Goal: Task Accomplishment & Management: Use online tool/utility

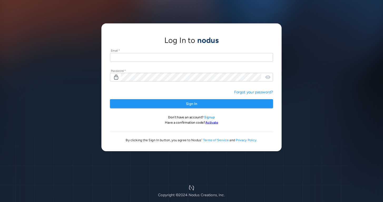
click at [129, 56] on input "text" at bounding box center [191, 57] width 163 height 9
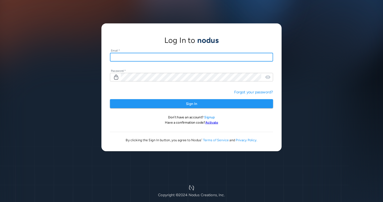
type input "**********"
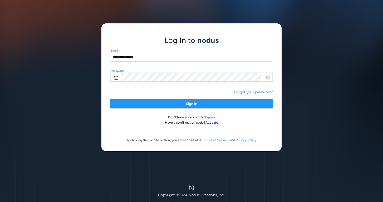
click at [110, 99] on button "Sign In" at bounding box center [191, 103] width 163 height 9
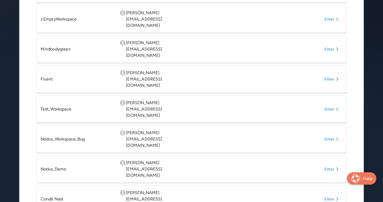
scroll to position [168, 0]
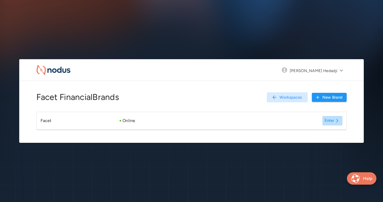
click at [328, 121] on button "Enter" at bounding box center [332, 120] width 20 height 9
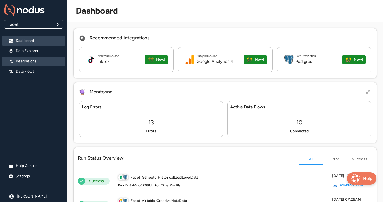
click at [31, 62] on p "Integrations" at bounding box center [38, 61] width 45 height 5
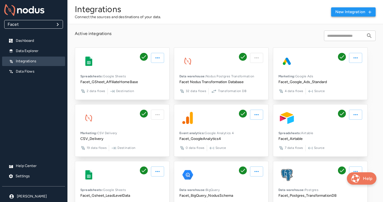
click at [340, 12] on button "New integration" at bounding box center [353, 11] width 45 height 9
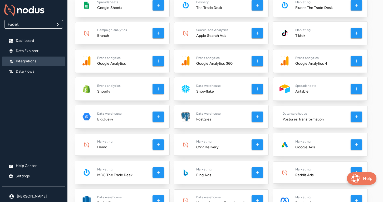
scroll to position [55, 0]
click at [354, 145] on icon "button" at bounding box center [356, 144] width 5 height 5
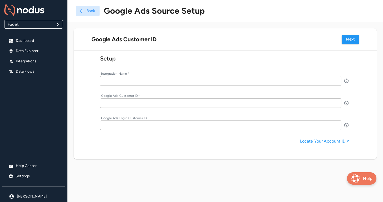
click at [111, 80] on input "text" at bounding box center [220, 80] width 241 height 9
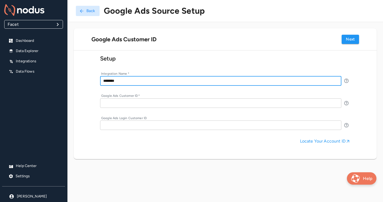
type input "********"
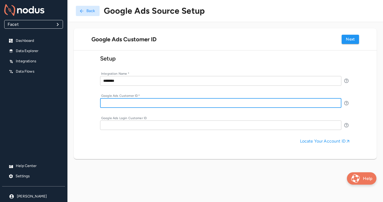
click at [122, 104] on input "text" at bounding box center [220, 103] width 241 height 9
type input "**********"
click at [116, 102] on input "**********" at bounding box center [220, 103] width 241 height 9
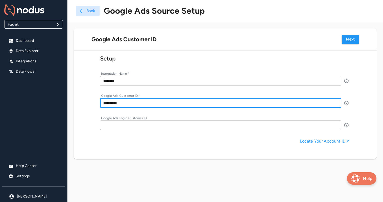
click at [112, 128] on input "text" at bounding box center [220, 125] width 241 height 9
paste input "**********"
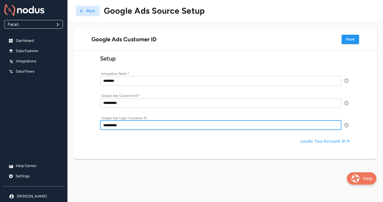
type input "**********"
click at [193, 148] on div "**********" at bounding box center [225, 100] width 303 height 98
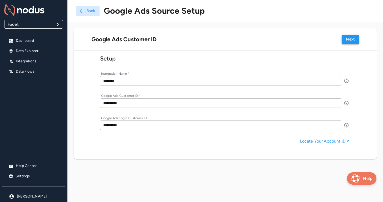
click at [345, 41] on button "Next" at bounding box center [350, 39] width 17 height 9
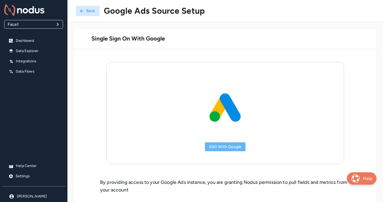
click at [214, 150] on button "SSO with Google" at bounding box center [225, 147] width 41 height 9
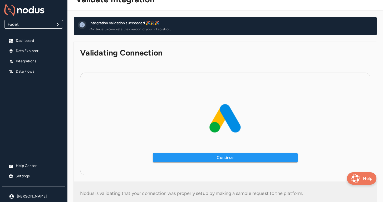
scroll to position [14, 0]
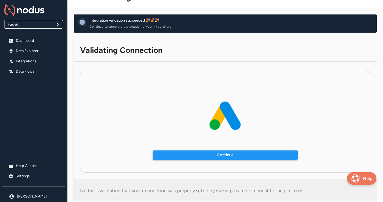
click at [190, 155] on button "Continue" at bounding box center [225, 155] width 145 height 9
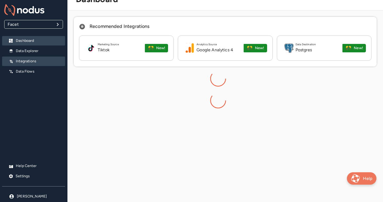
click at [35, 60] on p "Integrations" at bounding box center [38, 61] width 45 height 5
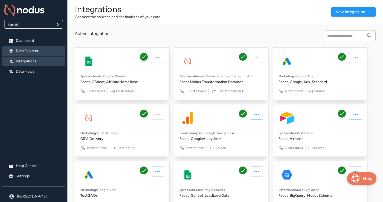
click at [24, 50] on p "Data Explorer" at bounding box center [38, 50] width 45 height 5
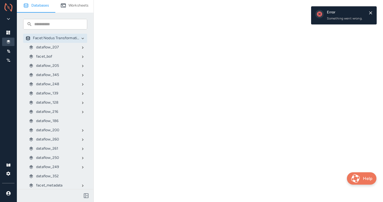
click at [371, 11] on icon "Close" at bounding box center [370, 12] width 5 height 5
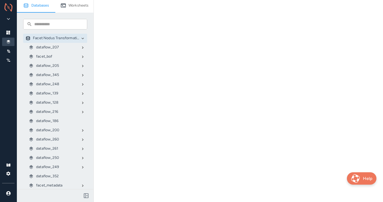
click at [40, 67] on p "dataflow_205" at bounding box center [47, 65] width 23 height 5
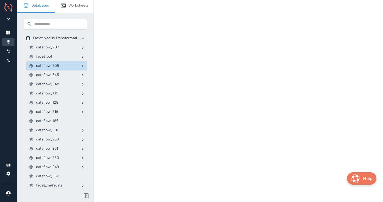
click at [65, 39] on p "Facet Nodus Transformation Database" at bounding box center [56, 38] width 47 height 5
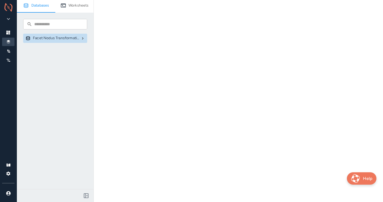
click at [47, 40] on p "Facet Nodus Transformation Database" at bounding box center [56, 38] width 47 height 5
click at [41, 38] on p "Facet Nodus Transformation Database" at bounding box center [56, 38] width 47 height 5
click at [82, 38] on icon at bounding box center [82, 38] width 5 height 5
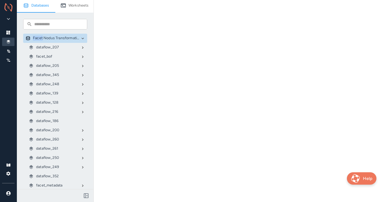
click at [83, 55] on icon at bounding box center [82, 57] width 5 height 5
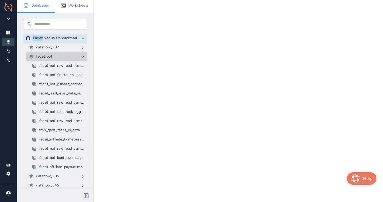
click at [83, 56] on icon at bounding box center [82, 57] width 5 height 5
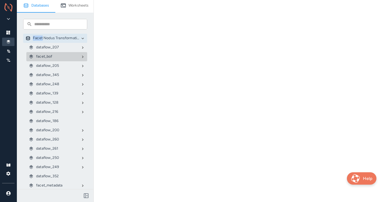
click at [75, 5] on p "Worksheets" at bounding box center [78, 5] width 20 height 5
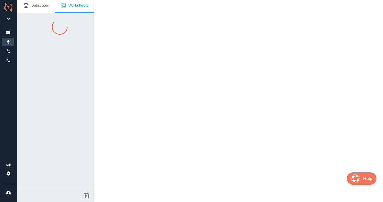
click at [9, 9] on icon at bounding box center [8, 7] width 8 height 8
click at [7, 19] on icon "button" at bounding box center [8, 19] width 6 height 6
click at [28, 27] on li "Facet" at bounding box center [32, 29] width 23 height 9
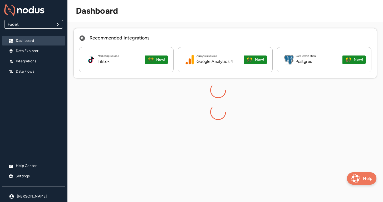
click at [57, 24] on body "Facet ***** ​ Dashboard Data Explorer Integrations Data Flows Help Center Setti…" at bounding box center [191, 107] width 383 height 214
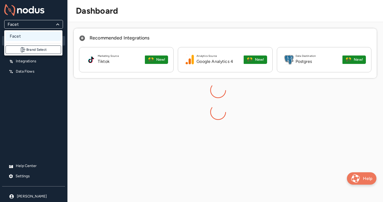
click at [40, 49] on button "Brand Select" at bounding box center [34, 50] width 56 height 8
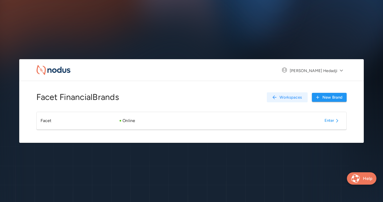
click at [283, 96] on button "Workspaces" at bounding box center [287, 97] width 41 height 10
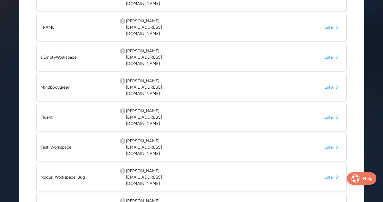
scroll to position [137, 0]
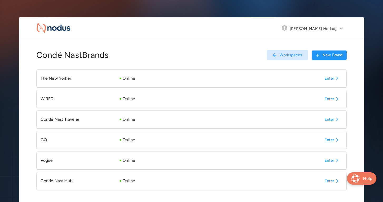
click at [328, 182] on button "Enter" at bounding box center [332, 180] width 20 height 9
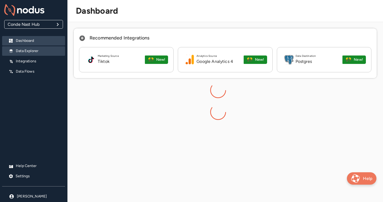
click at [29, 52] on p "Data Explorer" at bounding box center [38, 50] width 45 height 5
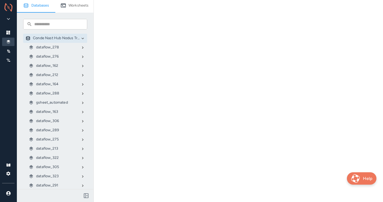
click at [73, 7] on p "Worksheets" at bounding box center [78, 5] width 20 height 5
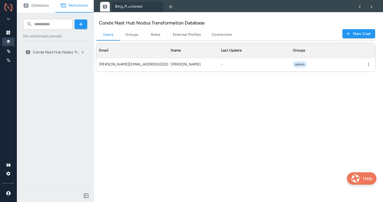
scroll to position [28, 279]
click at [85, 51] on icon at bounding box center [82, 52] width 5 height 5
click at [83, 48] on div "Conde Nast Hub Nodus Transformation Database" at bounding box center [55, 52] width 64 height 9
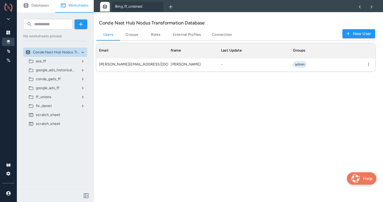
click at [82, 77] on icon at bounding box center [82, 79] width 5 height 5
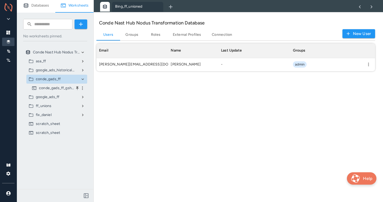
click at [60, 89] on p "conde_gads_ff_gsheet_output" at bounding box center [57, 88] width 36 height 5
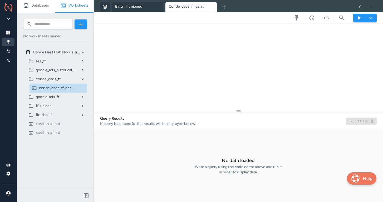
click at [157, 45] on div at bounding box center [238, 67] width 289 height 89
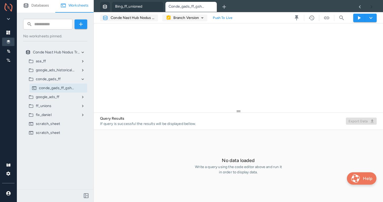
scroll to position [28, 0]
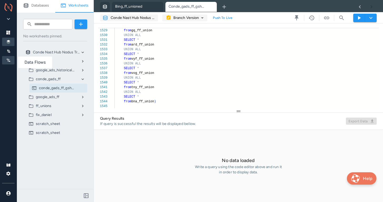
click at [11, 60] on div at bounding box center [8, 60] width 12 height 8
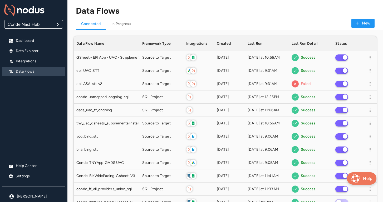
scroll to position [752, 303]
click at [363, 24] on button "New" at bounding box center [362, 23] width 23 height 9
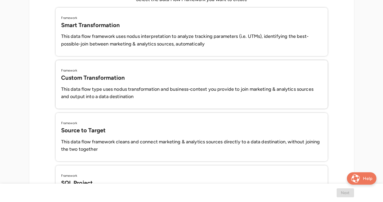
scroll to position [78, 0]
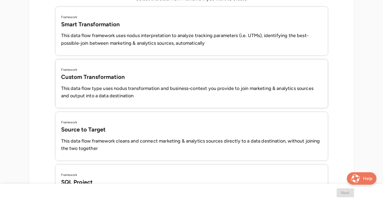
click at [102, 85] on h6 "This data flow type uses nodus transformation and business-context you provide …" at bounding box center [191, 92] width 261 height 15
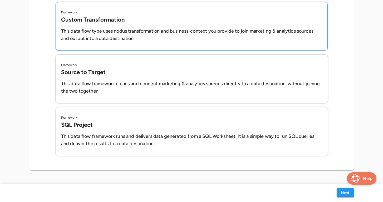
scroll to position [151, 0]
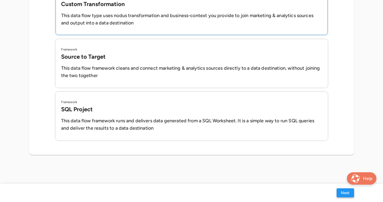
click at [339, 194] on button "Next" at bounding box center [345, 193] width 17 height 9
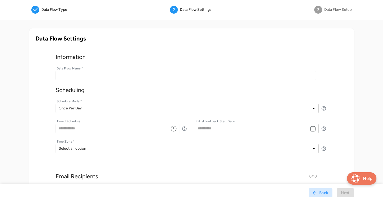
scroll to position [20, 0]
click at [131, 72] on input "text" at bounding box center [186, 75] width 261 height 9
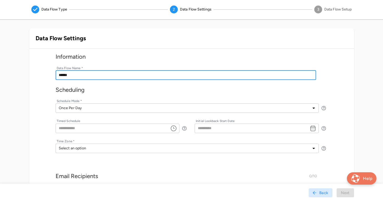
type input "******"
click at [151, 108] on body "**********" at bounding box center [191, 128] width 383 height 297
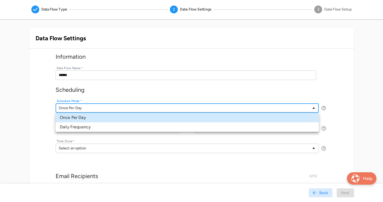
click at [146, 89] on div at bounding box center [191, 101] width 383 height 202
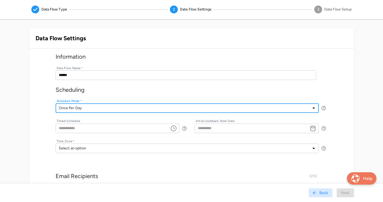
click at [174, 128] on icon "Choose time" at bounding box center [173, 128] width 6 height 6
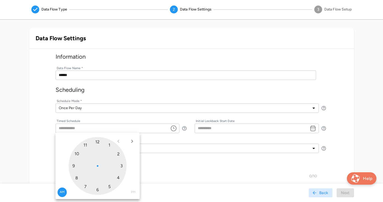
click at [76, 152] on div at bounding box center [98, 166] width 58 height 58
type input "********"
click at [179, 134] on div "Timed Schedule ******** ​ ​" at bounding box center [122, 129] width 133 height 20
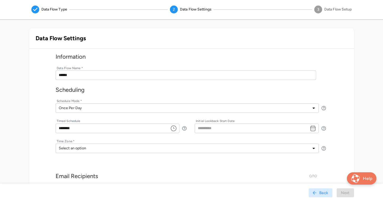
click at [313, 129] on icon "Choose date" at bounding box center [313, 128] width 6 height 6
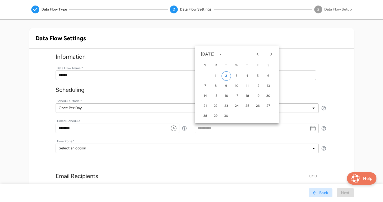
click at [258, 55] on icon "Previous month" at bounding box center [258, 54] width 2 height 3
click at [257, 76] on button "1" at bounding box center [257, 75] width 9 height 9
type input "**********"
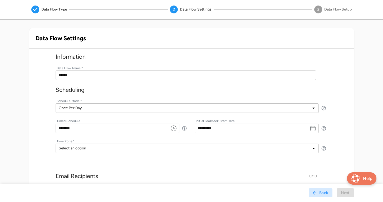
click at [145, 147] on body "**********" at bounding box center [191, 128] width 383 height 297
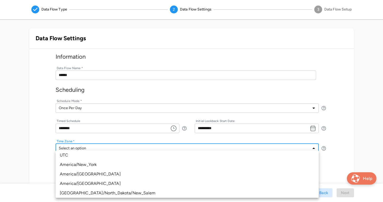
click at [94, 165] on span "America/New_York" at bounding box center [187, 165] width 255 height 6
type input "**********"
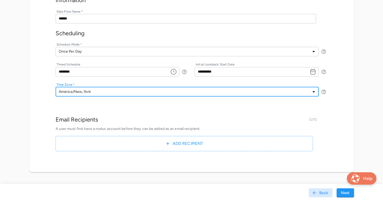
scroll to position [94, 0]
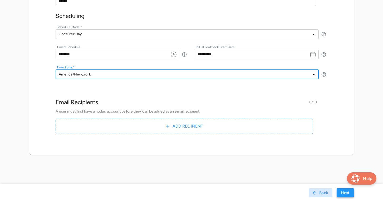
click at [338, 194] on button "Next" at bounding box center [345, 193] width 17 height 9
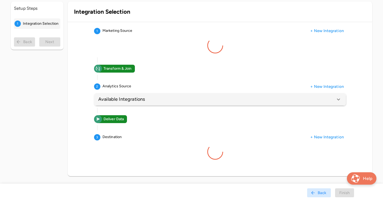
scroll to position [42, 0]
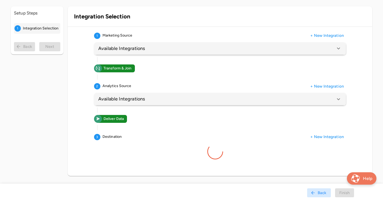
click at [122, 48] on h6 "Available Integrations" at bounding box center [121, 49] width 47 height 8
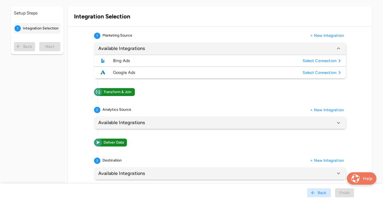
click at [133, 72] on span "Google Ads" at bounding box center [207, 73] width 188 height 6
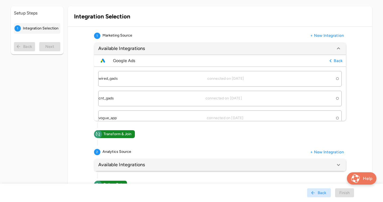
click at [130, 100] on div "cnt_gads connected on [DATE]" at bounding box center [216, 98] width 235 height 5
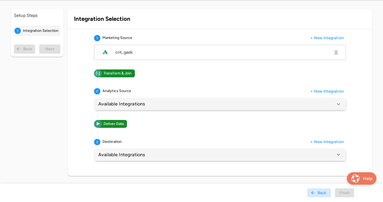
click at [138, 106] on h6 "Available Integrations" at bounding box center [121, 104] width 47 height 8
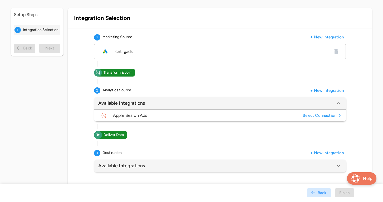
scroll to position [49, 0]
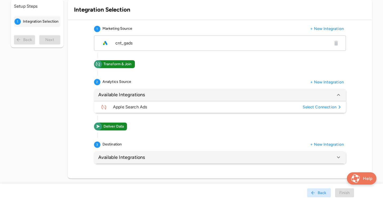
click at [170, 161] on div "Available Integrations" at bounding box center [216, 158] width 237 height 8
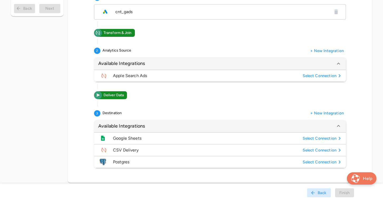
scroll to position [87, 0]
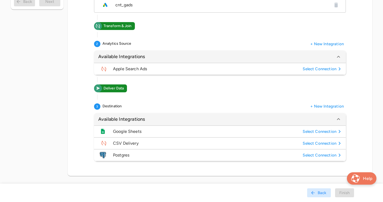
click at [128, 133] on span "Google Sheets" at bounding box center [207, 132] width 188 height 6
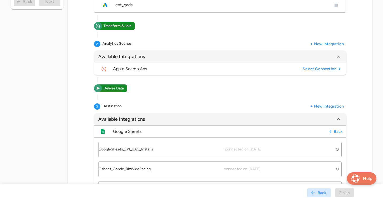
click at [146, 145] on label "GoogleSheets_EPI_UAC_Installs connected on [DATE]" at bounding box center [219, 150] width 243 height 16
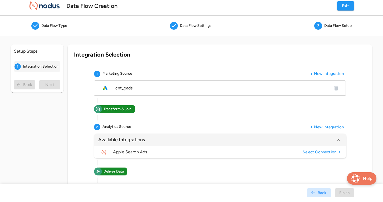
scroll to position [2, 0]
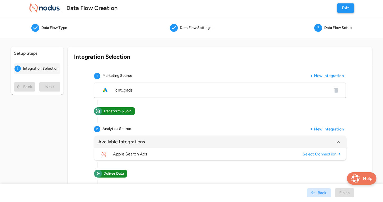
click at [349, 8] on button "Exit" at bounding box center [345, 7] width 17 height 9
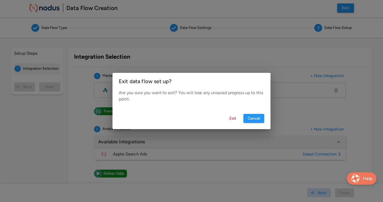
click at [234, 115] on button "Exit" at bounding box center [232, 118] width 17 height 9
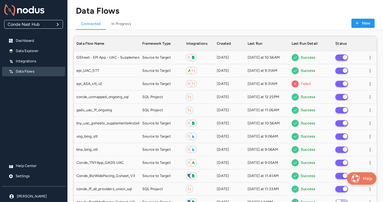
click at [108, 13] on h4 "Data Flows" at bounding box center [98, 11] width 44 height 10
click at [30, 95] on div "**********" at bounding box center [33, 101] width 67 height 202
